Goal: Task Accomplishment & Management: Use online tool/utility

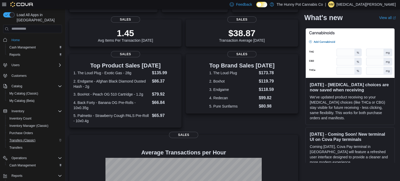
scroll to position [23, 0]
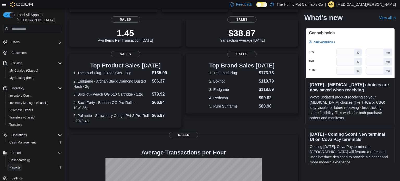
click at [15, 164] on span "Reports" at bounding box center [14, 167] width 11 height 6
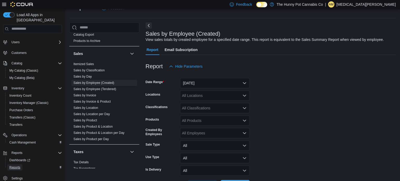
scroll to position [273, 0]
click at [104, 81] on link "Sales by Employee (Created)" at bounding box center [93, 82] width 41 height 4
click at [200, 77] on div at bounding box center [271, 75] width 250 height 6
click at [199, 82] on button "[DATE]" at bounding box center [215, 83] width 70 height 10
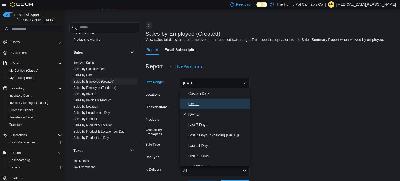
click at [195, 105] on span "[DATE]" at bounding box center [217, 104] width 59 height 6
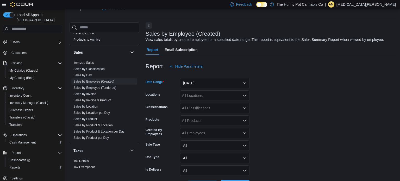
click at [205, 99] on div "All Locations" at bounding box center [215, 95] width 70 height 10
type input "***"
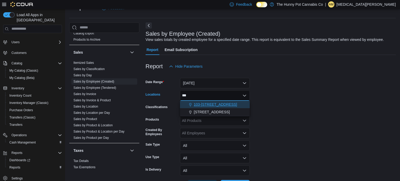
click at [226, 103] on span "103-[STREET_ADDRESS]" at bounding box center [216, 104] width 44 height 5
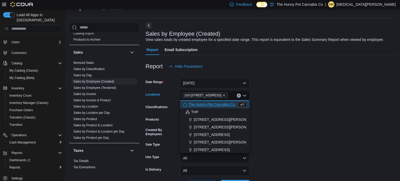
click at [272, 106] on form "Date Range [DATE] Locations [STREET_ADDRESS] Selected. 103-[STREET_ADDRESS].. P…" at bounding box center [271, 131] width 250 height 119
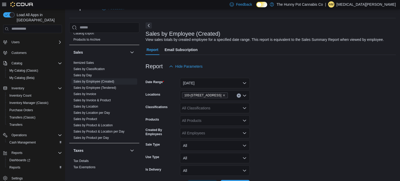
scroll to position [32, 0]
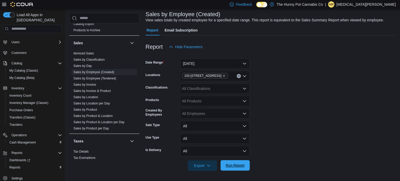
click at [236, 163] on span "Run Report" at bounding box center [235, 165] width 19 height 5
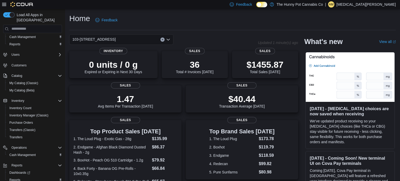
scroll to position [23, 0]
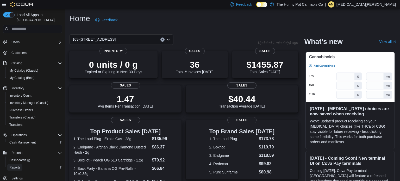
click at [13, 166] on span "Reports" at bounding box center [14, 168] width 11 height 4
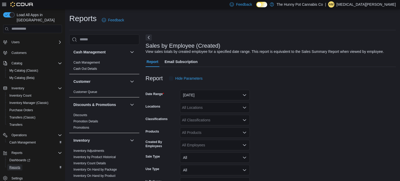
scroll to position [12, 0]
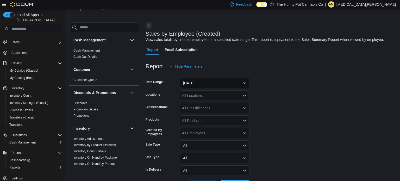
click at [199, 84] on button "[DATE]" at bounding box center [215, 83] width 70 height 10
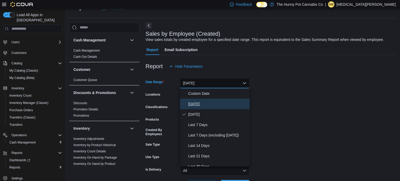
click at [197, 107] on span "[DATE]" at bounding box center [217, 104] width 59 height 6
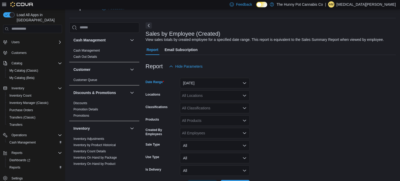
click at [208, 101] on form "Date Range Today Locations All Locations Classifications All Classifications Pr…" at bounding box center [271, 131] width 250 height 119
click at [194, 99] on div "All Locations" at bounding box center [215, 95] width 70 height 10
type input "***"
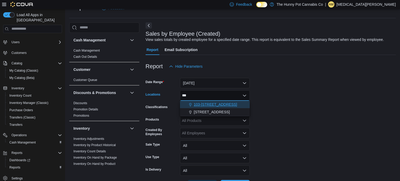
click at [198, 103] on span "103-[STREET_ADDRESS]" at bounding box center [216, 104] width 44 height 5
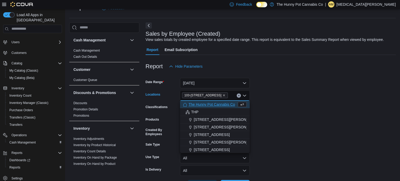
click at [298, 95] on form "Date Range [DATE] Locations [STREET_ADDRESS] Selected. 103-[STREET_ADDRESS].. P…" at bounding box center [271, 131] width 250 height 119
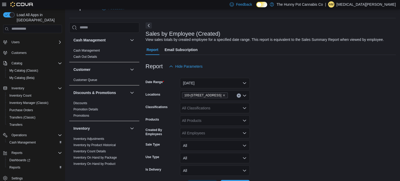
scroll to position [32, 0]
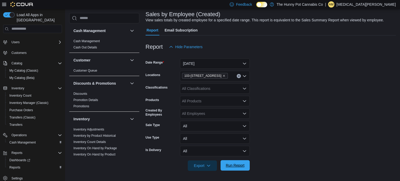
click at [240, 170] on span "Run Report" at bounding box center [235, 165] width 23 height 10
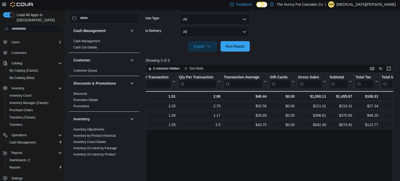
scroll to position [0, 151]
